Goal: Transaction & Acquisition: Purchase product/service

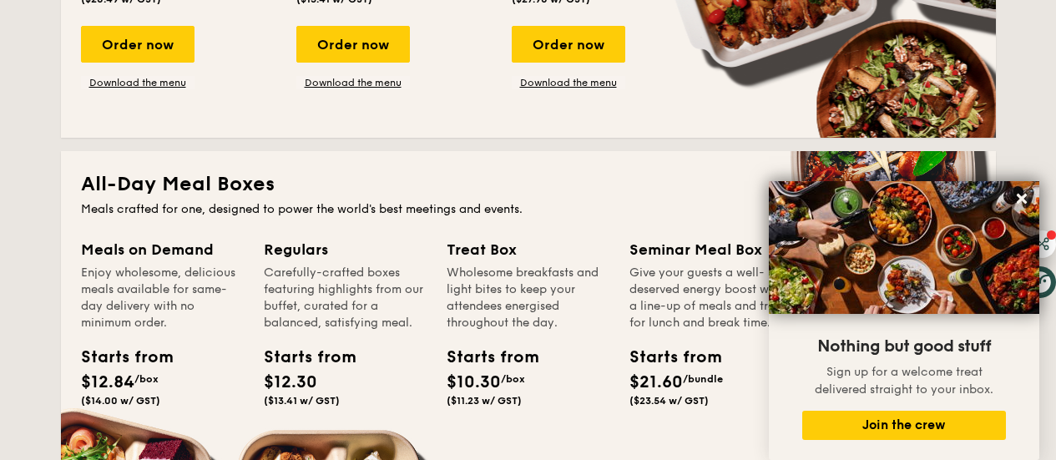
scroll to position [972, 0]
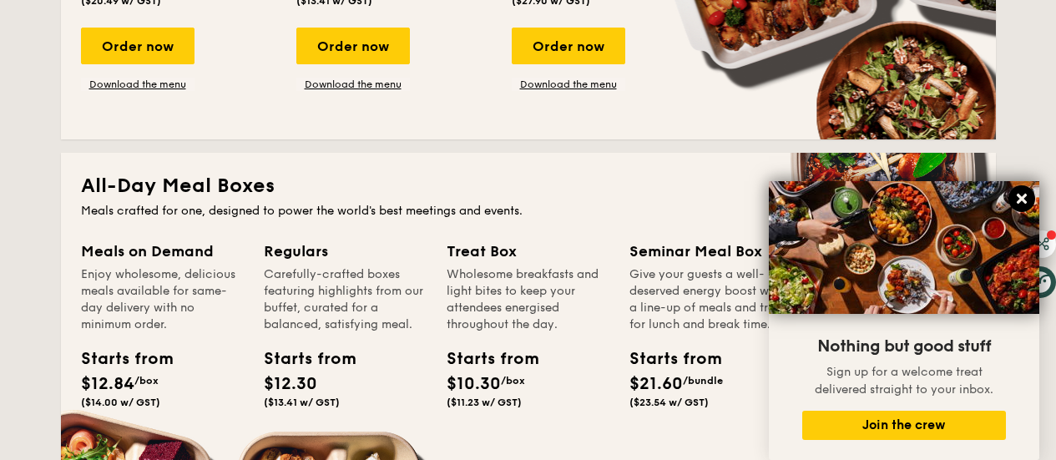
click at [1025, 202] on icon at bounding box center [1022, 199] width 10 height 10
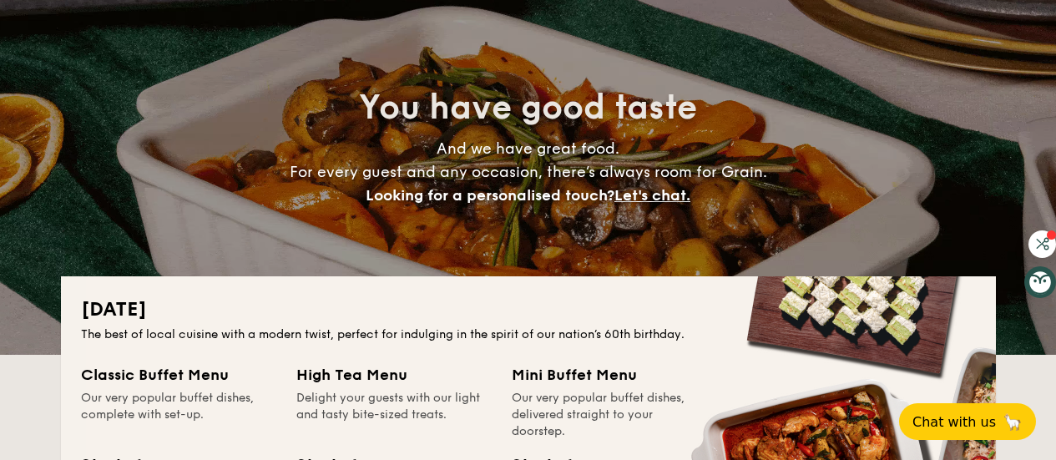
scroll to position [0, 0]
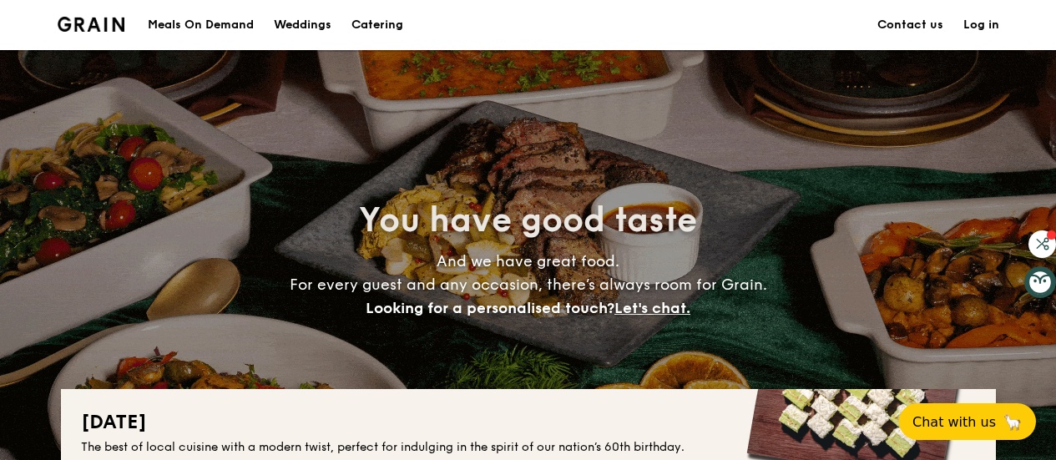
click at [903, 24] on link "Contact us" at bounding box center [910, 25] width 66 height 50
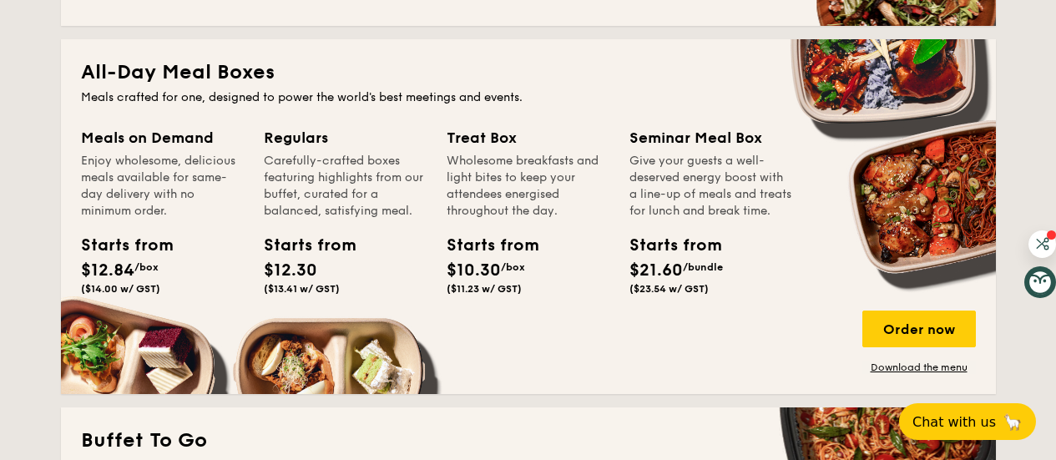
scroll to position [1087, 0]
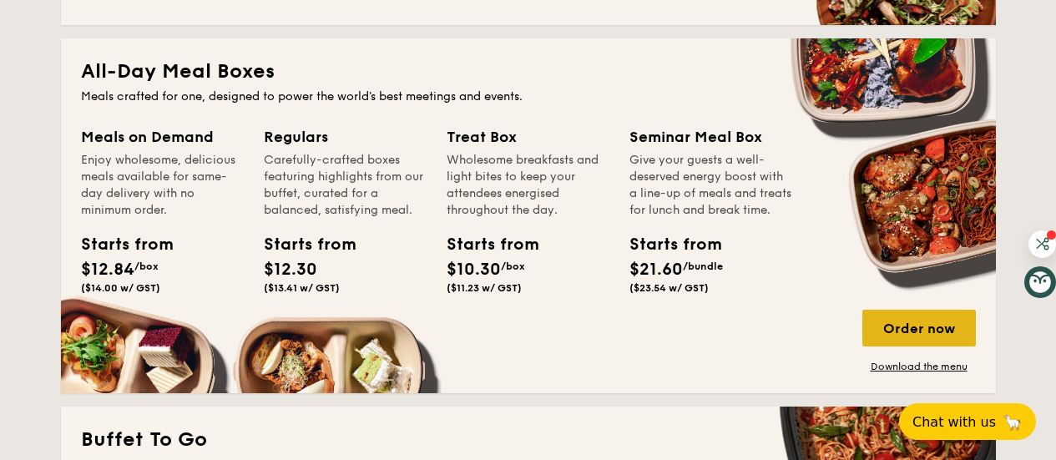
click at [933, 332] on div "Order now" at bounding box center [919, 328] width 114 height 37
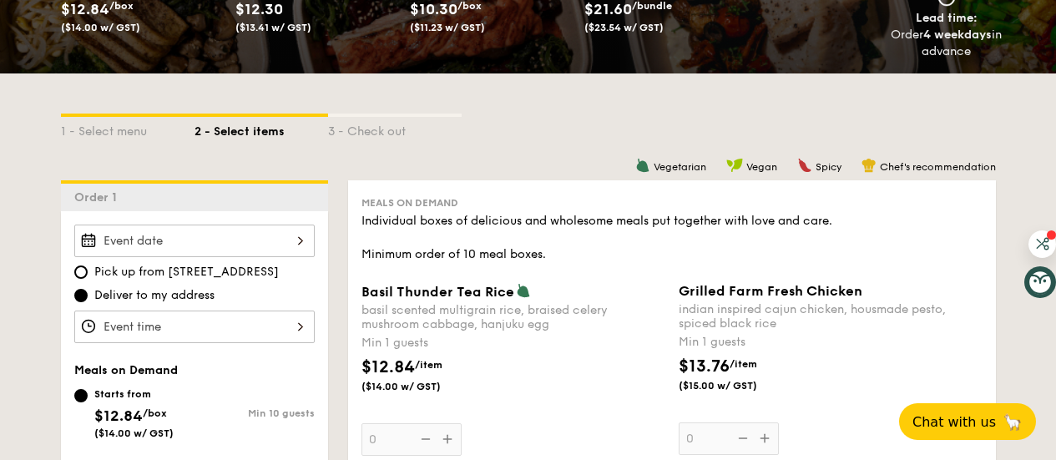
scroll to position [425, 0]
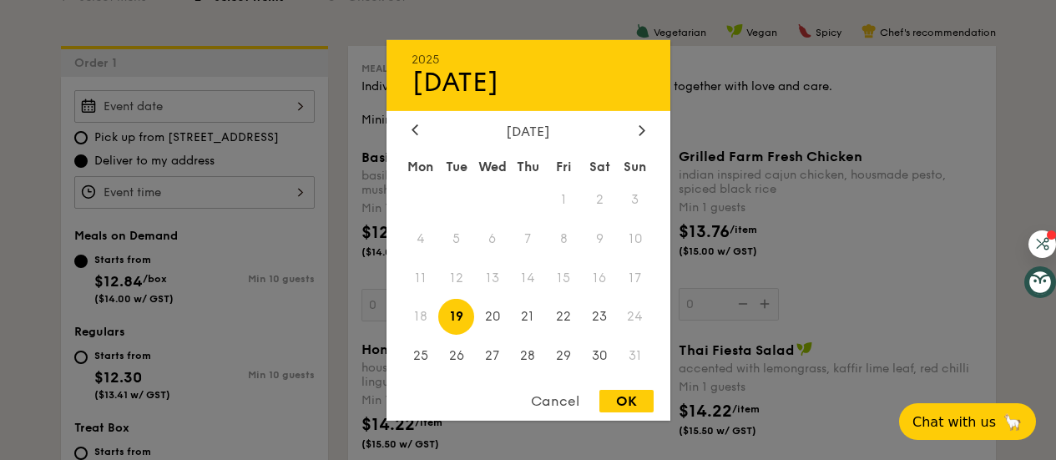
click at [247, 107] on div "2025 Aug [DATE] Tue Wed Thu Fri Sat Sun 1 2 3 4 5 6 7 8 9 10 11 12 13 14 15 16 …" at bounding box center [194, 106] width 240 height 33
click at [490, 328] on span "20" at bounding box center [492, 317] width 36 height 36
click at [620, 401] on div "OK" at bounding box center [626, 401] width 54 height 23
type input "[DATE]"
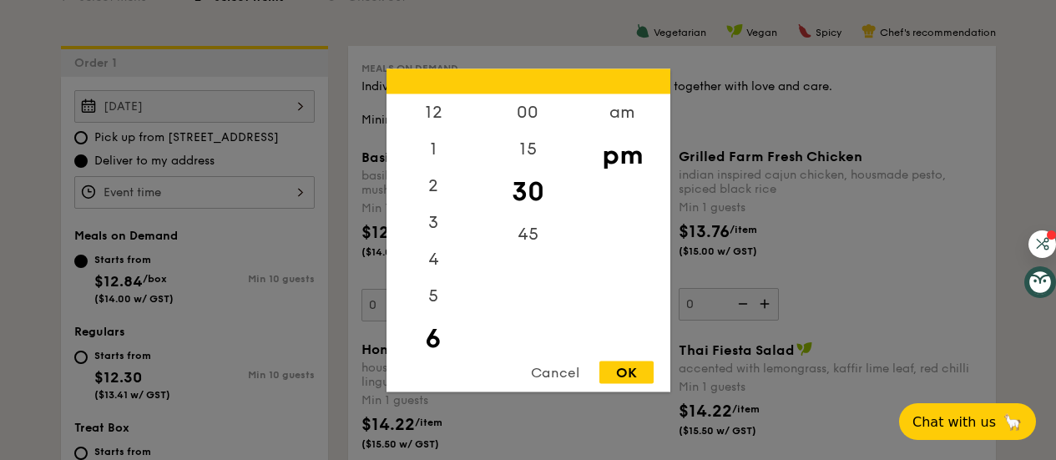
click at [226, 187] on div "12 1 2 3 4 5 6 7 8 9 10 11 00 15 30 45 am pm Cancel OK" at bounding box center [194, 192] width 240 height 33
click at [439, 104] on div "12" at bounding box center [433, 117] width 94 height 48
click at [532, 109] on div "00" at bounding box center [528, 117] width 94 height 48
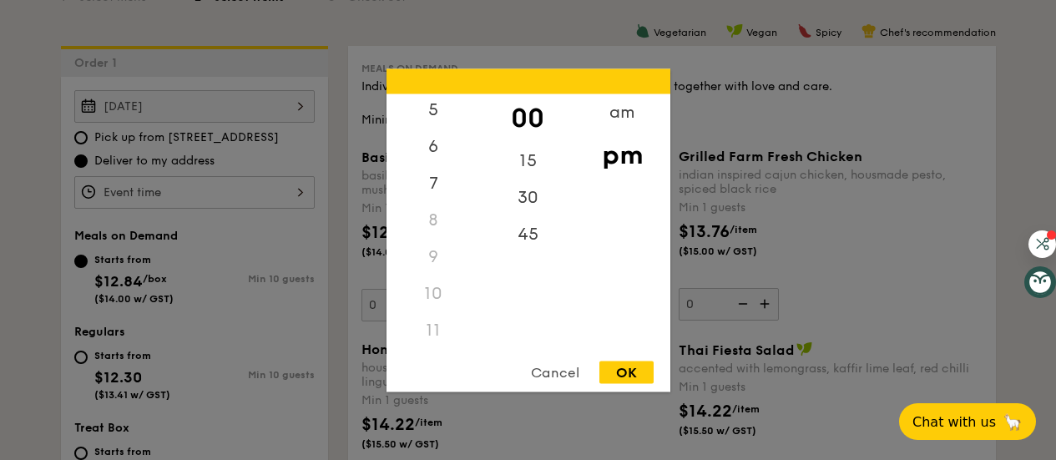
click at [429, 327] on div "11" at bounding box center [433, 329] width 94 height 37
click at [617, 113] on div "am" at bounding box center [622, 117] width 94 height 48
click at [434, 336] on div "11" at bounding box center [433, 335] width 94 height 48
click at [533, 192] on div "30" at bounding box center [528, 203] width 94 height 48
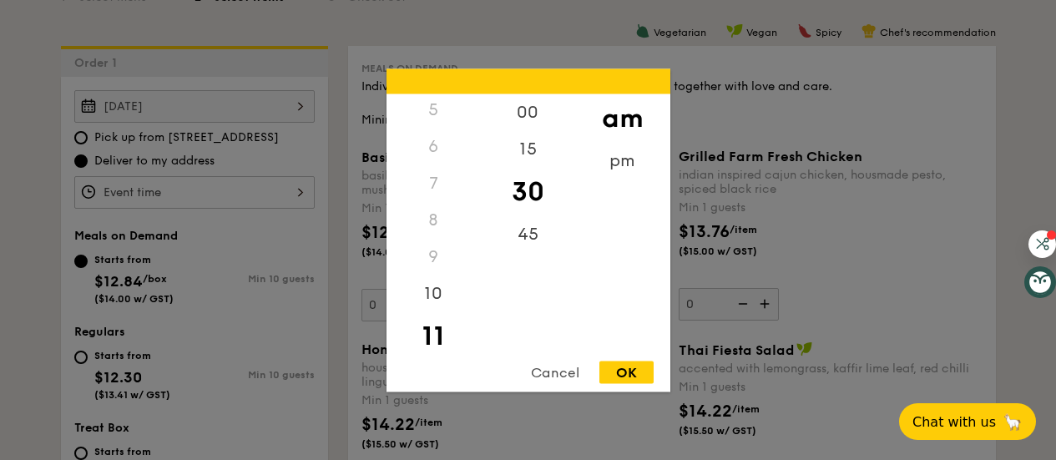
click at [631, 374] on div "OK" at bounding box center [626, 372] width 54 height 23
type input "11:30AM"
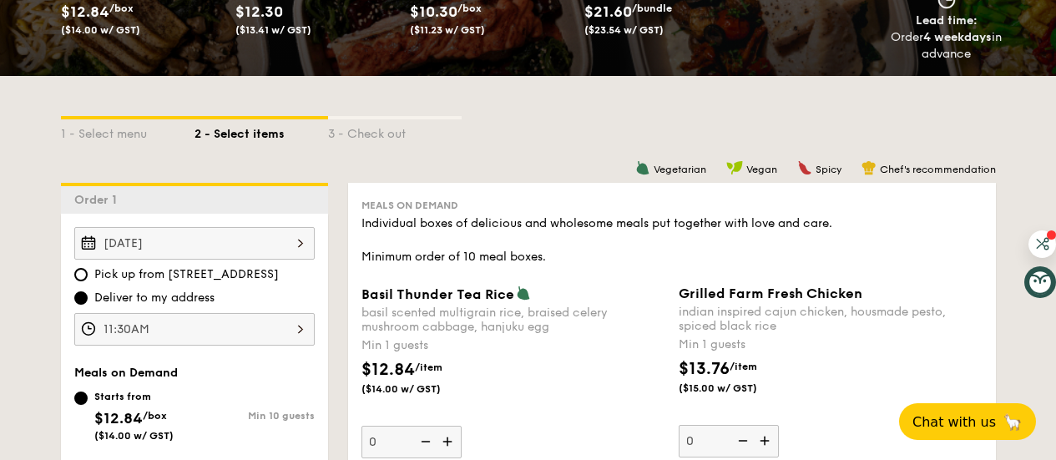
scroll to position [429, 0]
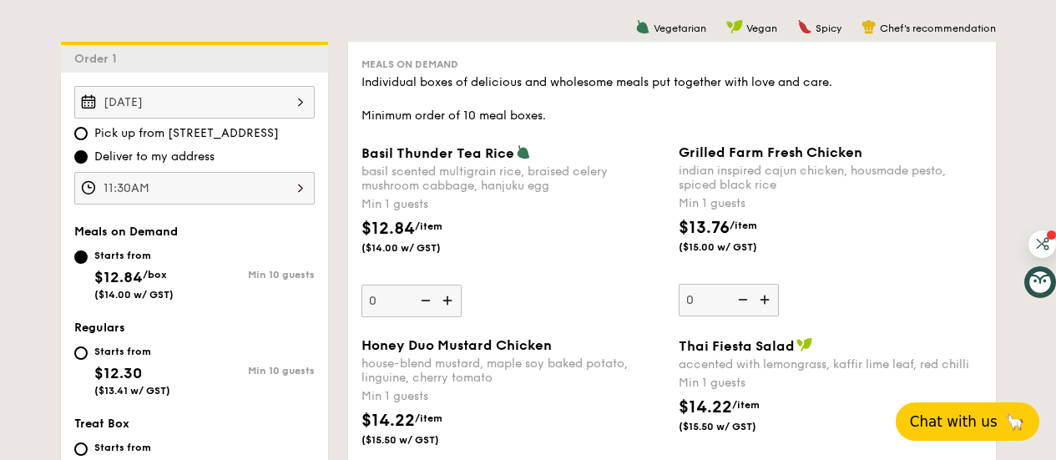
click at [947, 423] on span "Chat with us" at bounding box center [954, 421] width 88 height 17
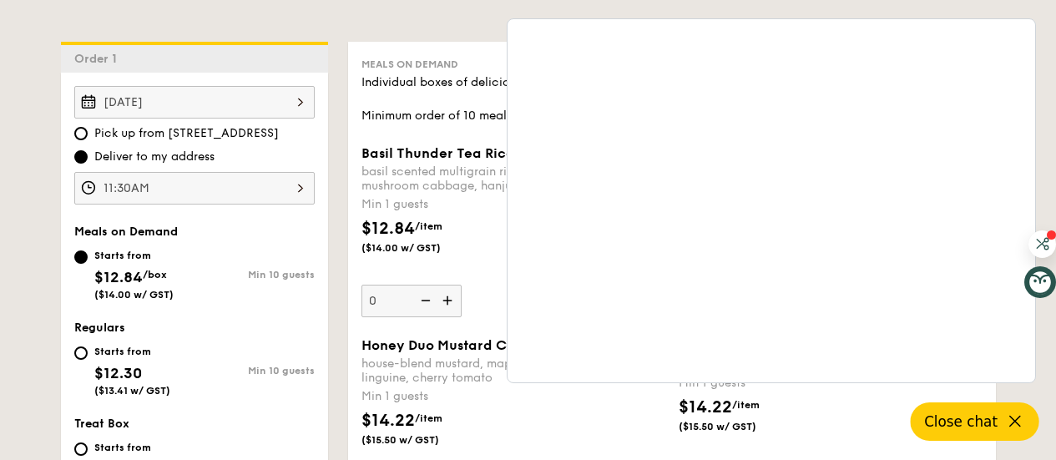
click at [433, 23] on div "Vegetarian Vegan Spicy Chef's recommendation" at bounding box center [672, 27] width 648 height 16
click at [977, 420] on span "Close chat" at bounding box center [960, 421] width 73 height 17
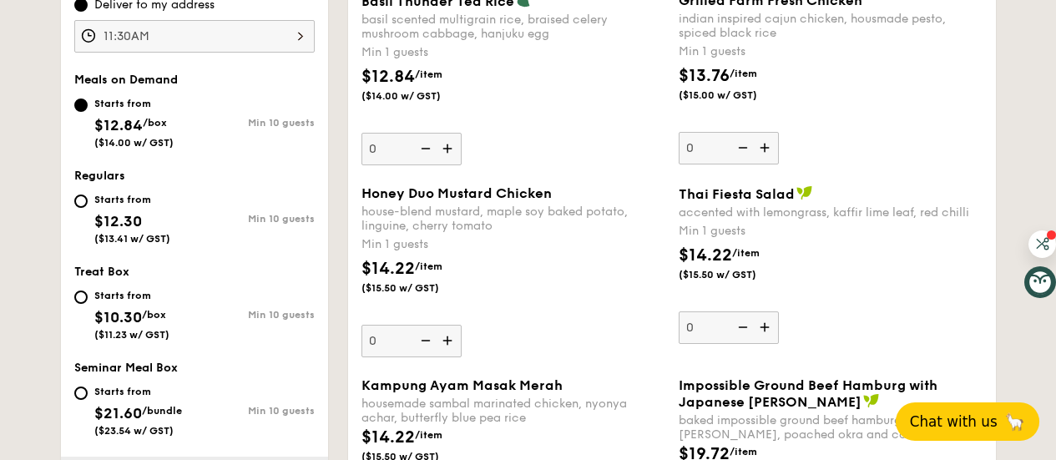
scroll to position [580, 0]
